Goal: Transaction & Acquisition: Purchase product/service

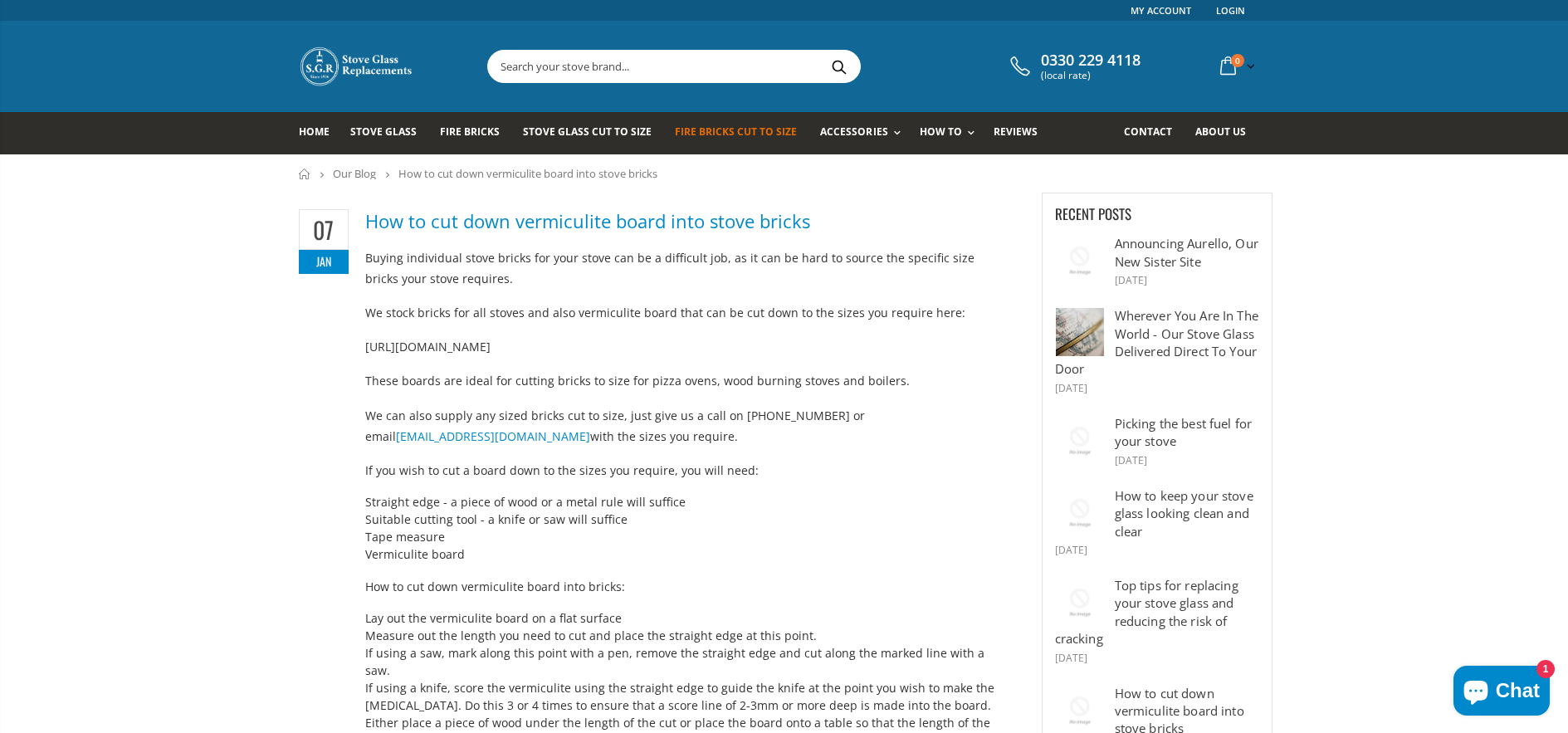
click at [711, 135] on span "Fire Bricks Cut To Size" at bounding box center [736, 131] width 122 height 14
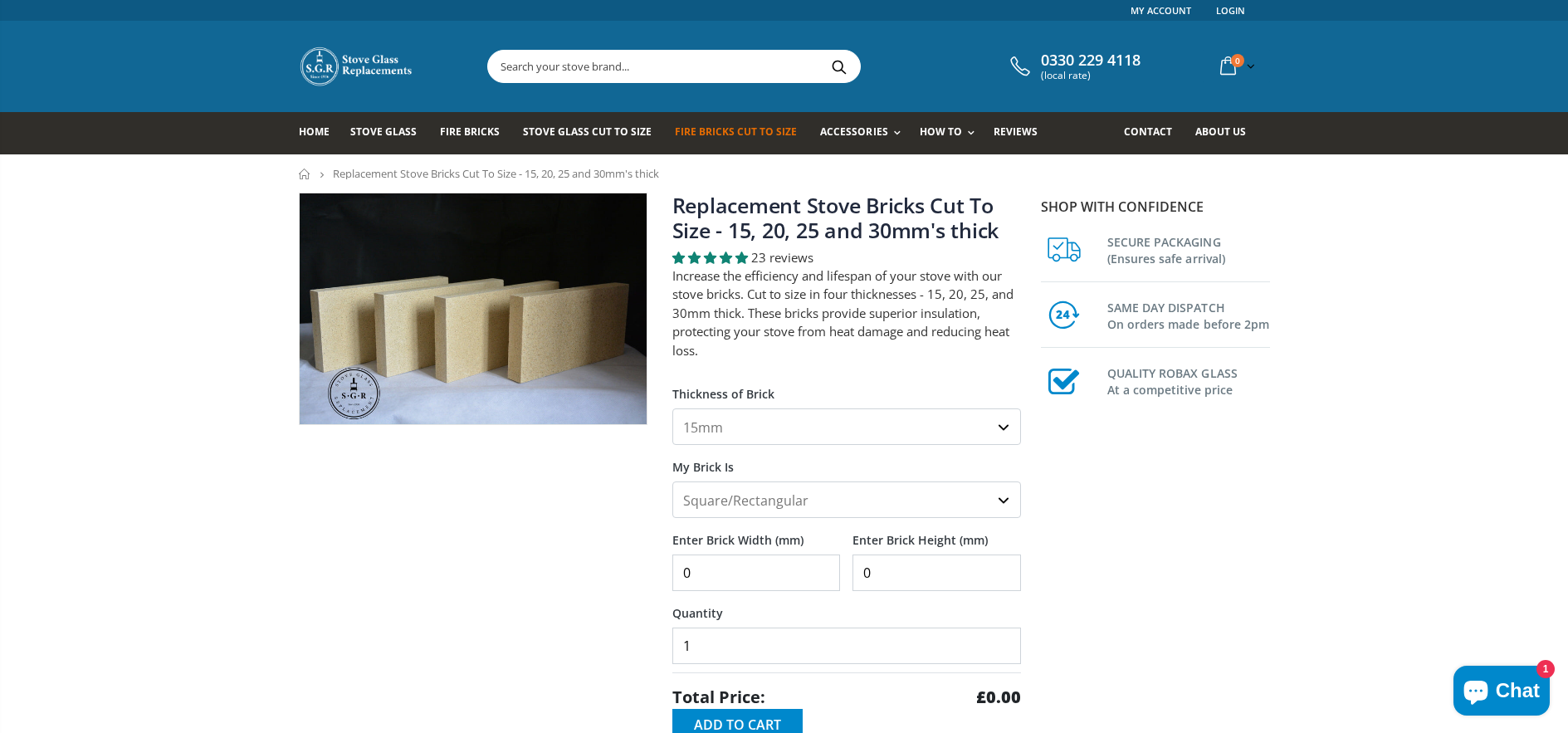
select select "20mm"
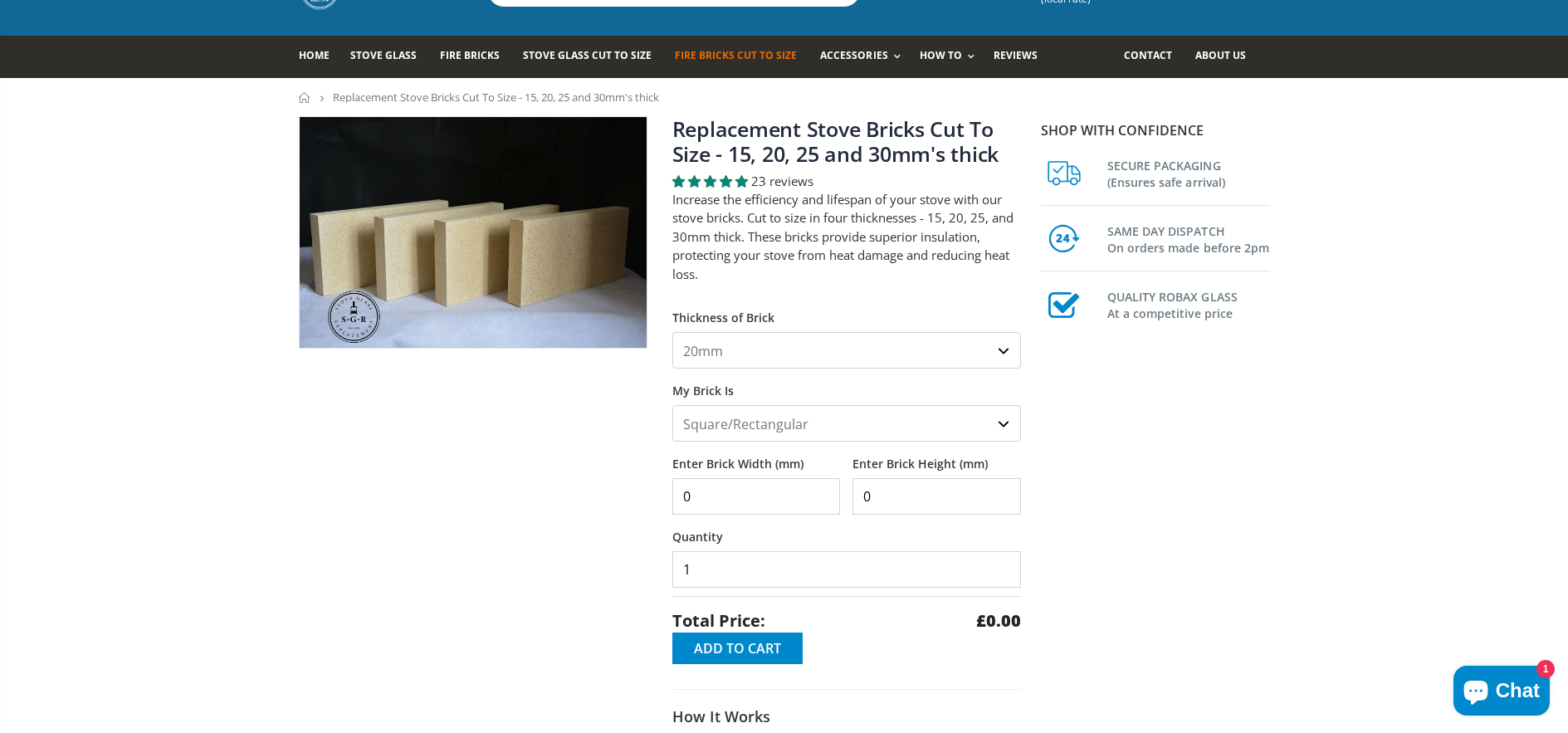
scroll to position [80, 0]
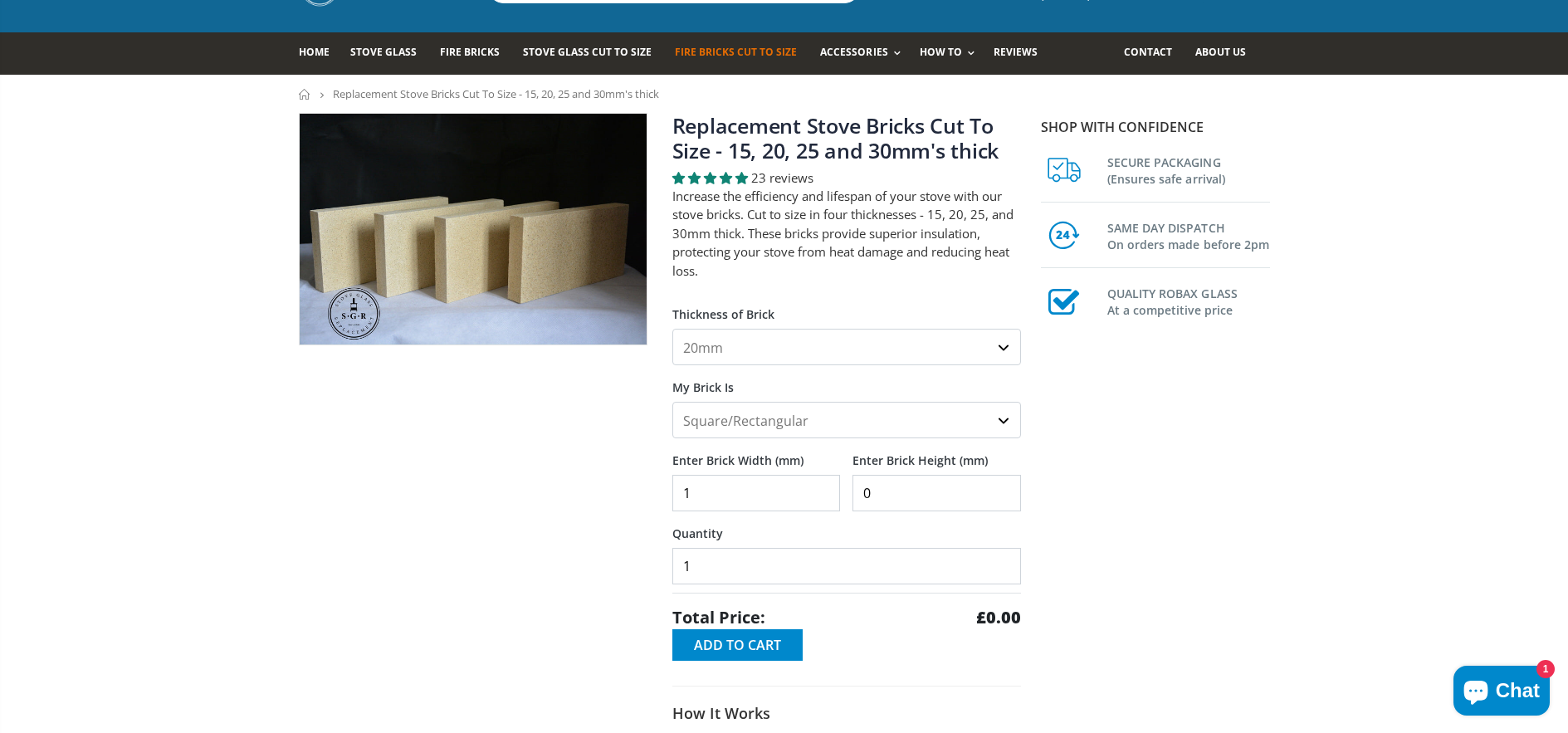
click at [822, 491] on input "1" at bounding box center [756, 493] width 168 height 37
drag, startPoint x: 698, startPoint y: 490, endPoint x: 674, endPoint y: 491, distance: 24.0
click at [674, 491] on input "1" at bounding box center [756, 493] width 168 height 37
type input "420"
drag, startPoint x: 918, startPoint y: 493, endPoint x: 872, endPoint y: 486, distance: 46.5
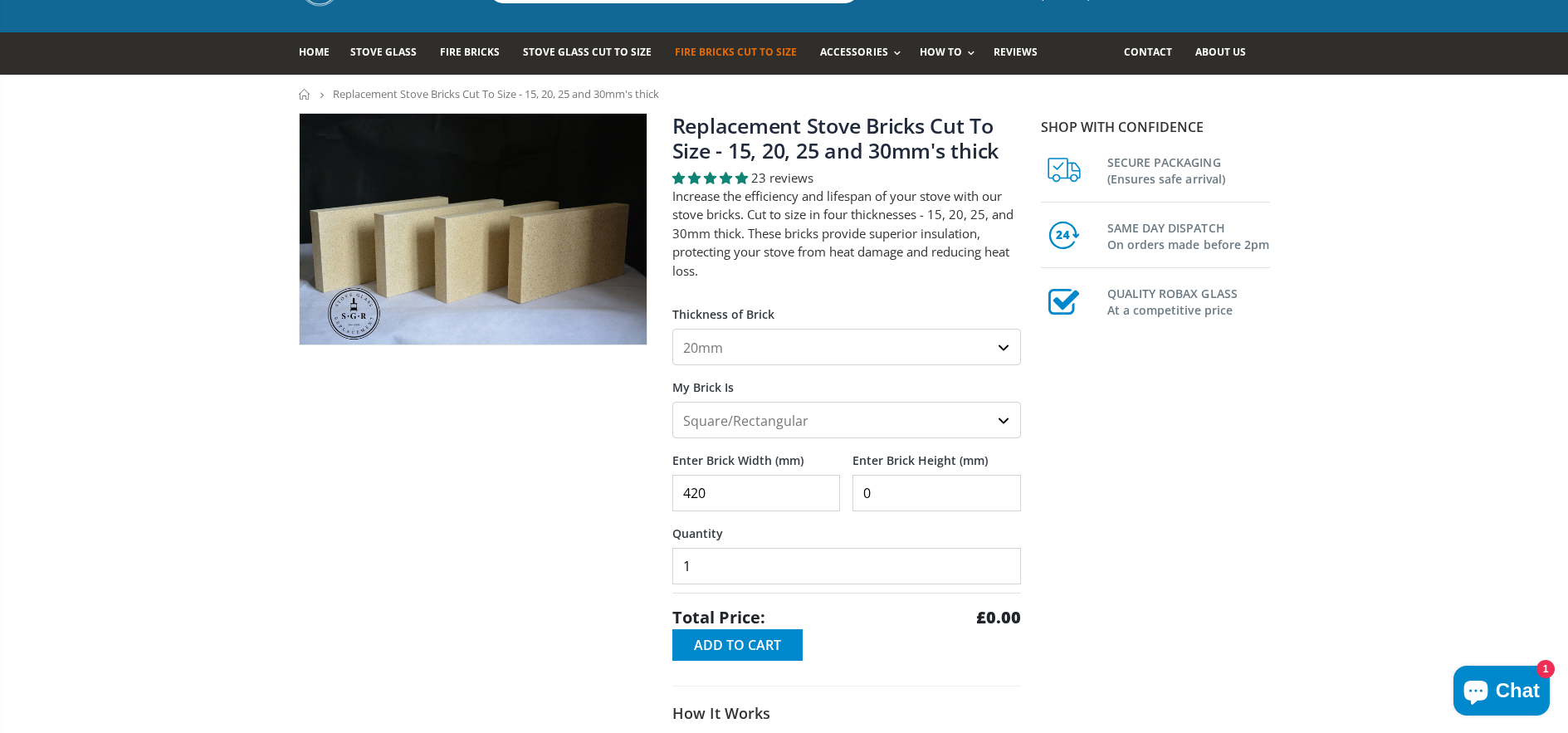
click at [875, 487] on input "0" at bounding box center [936, 493] width 168 height 37
click at [865, 487] on input "0" at bounding box center [936, 493] width 168 height 37
type input "270"
click at [851, 566] on input "1" at bounding box center [847, 566] width 349 height 37
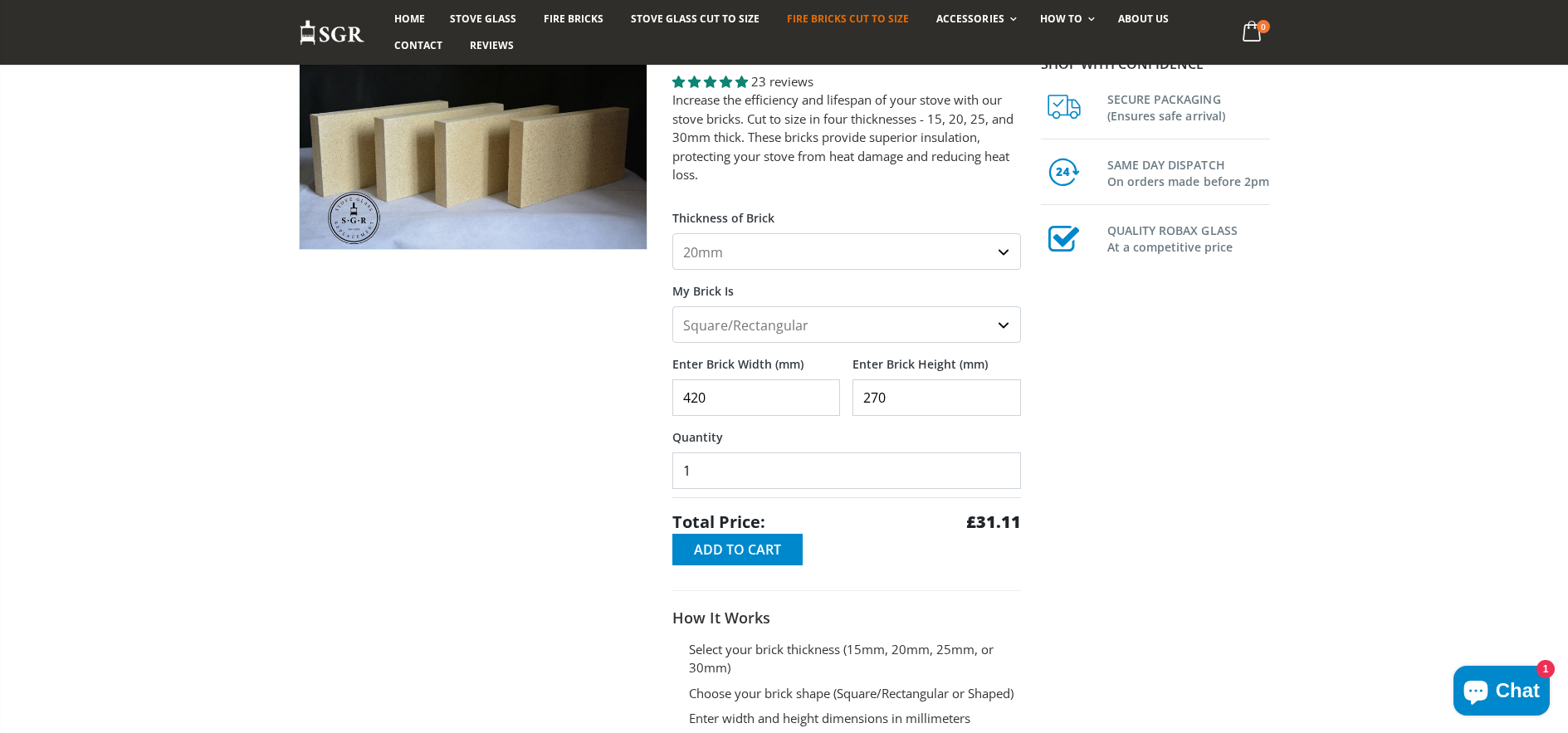
scroll to position [274, 0]
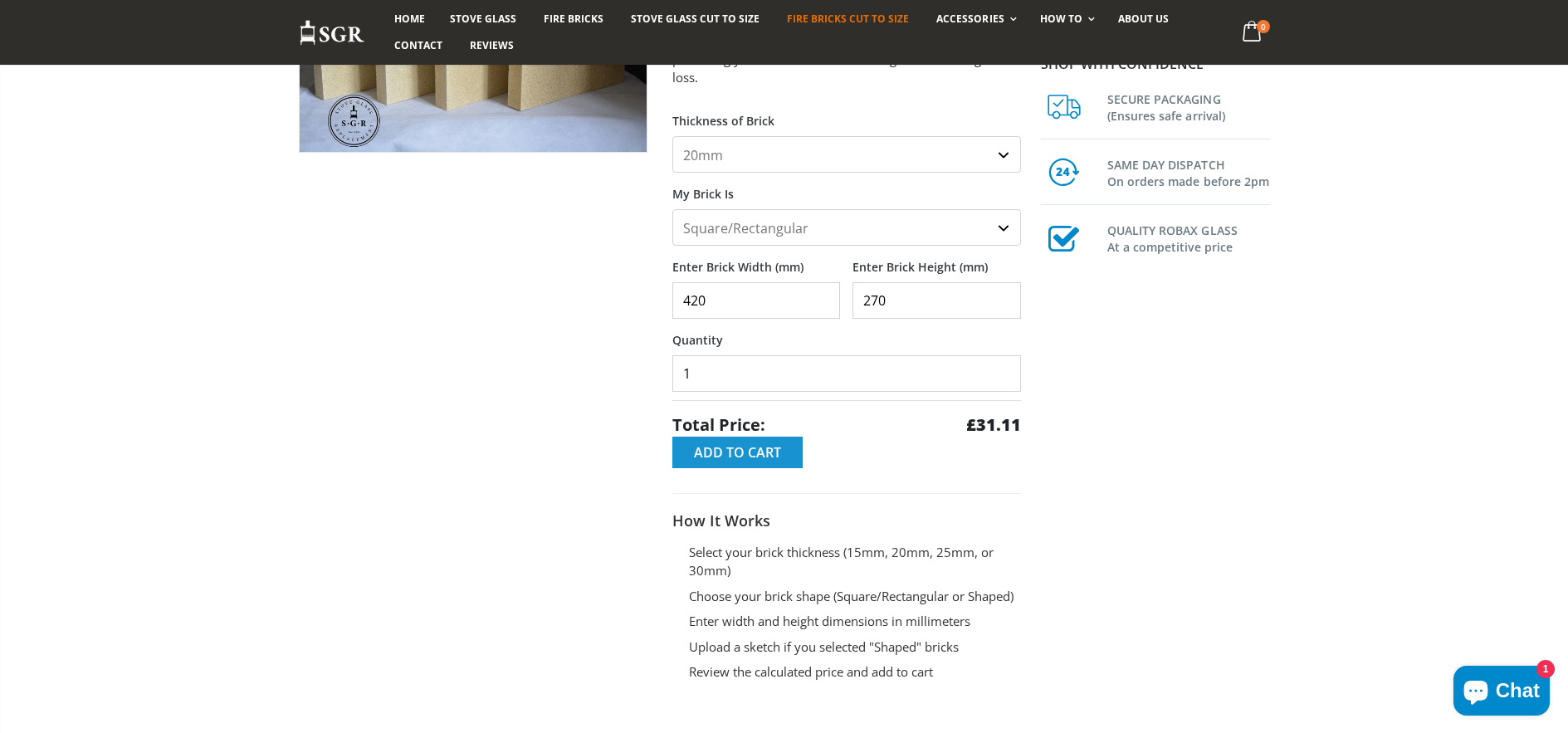
click at [761, 448] on span "Add to Cart" at bounding box center [737, 452] width 87 height 18
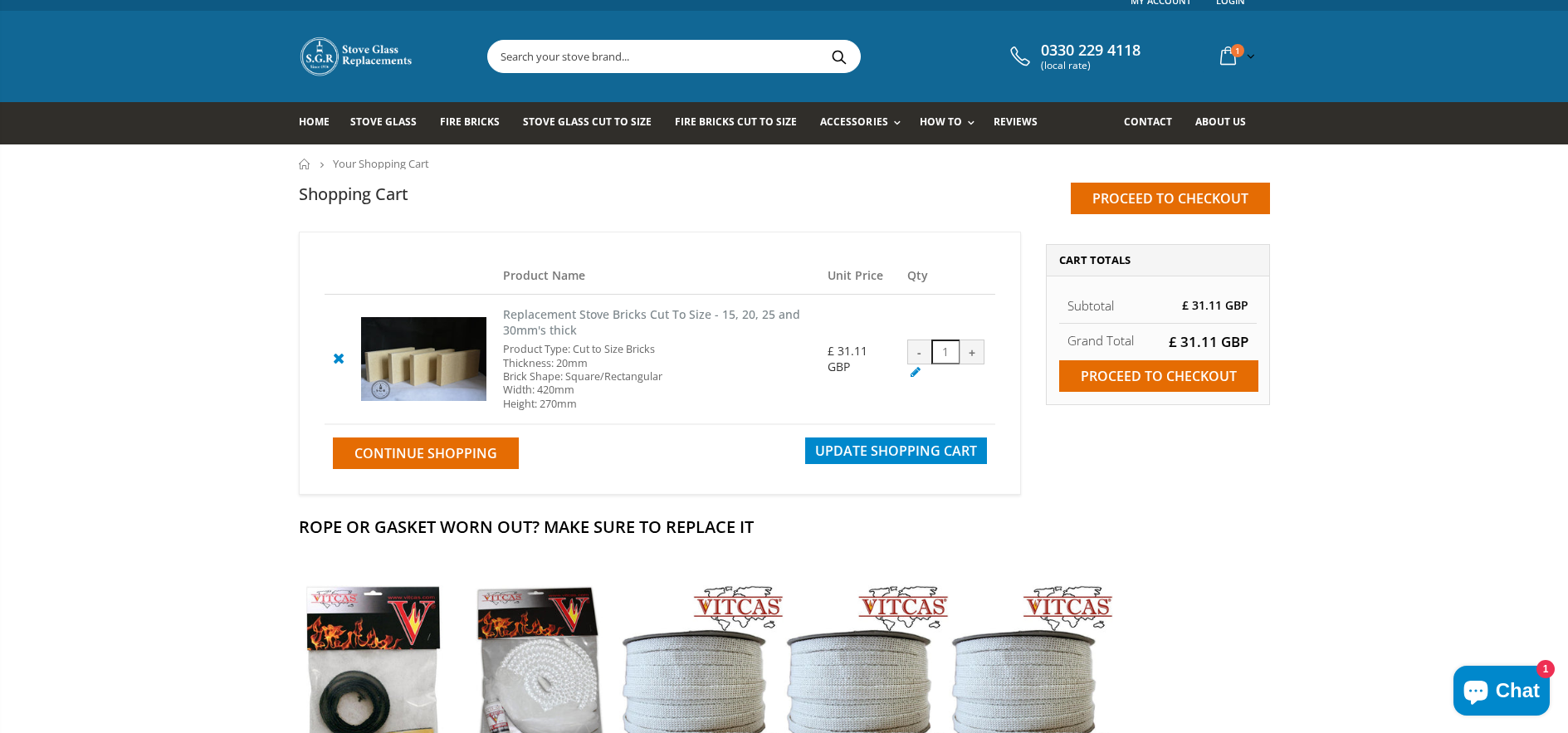
scroll to position [23, 0]
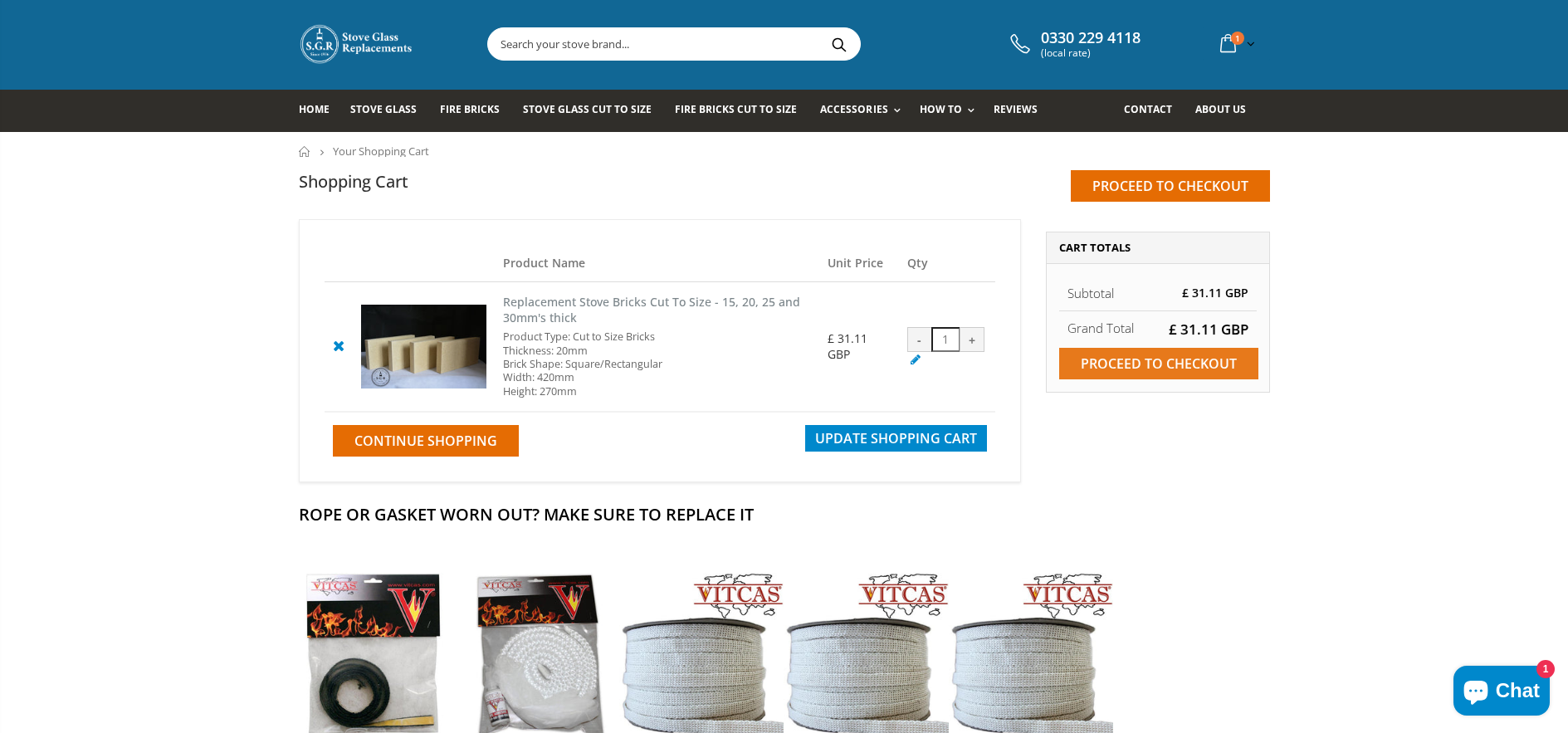
click at [1149, 365] on input "Proceed to checkout" at bounding box center [1159, 364] width 199 height 32
